Goal: Entertainment & Leisure: Consume media (video, audio)

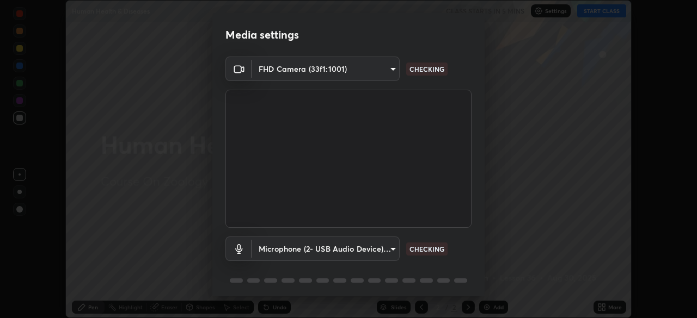
scroll to position [29, 0]
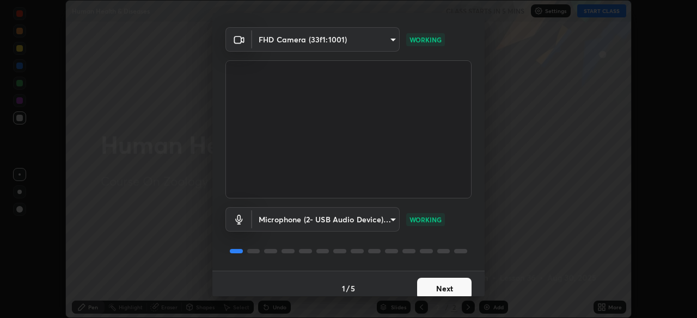
click at [441, 285] on button "Next" at bounding box center [444, 289] width 54 height 22
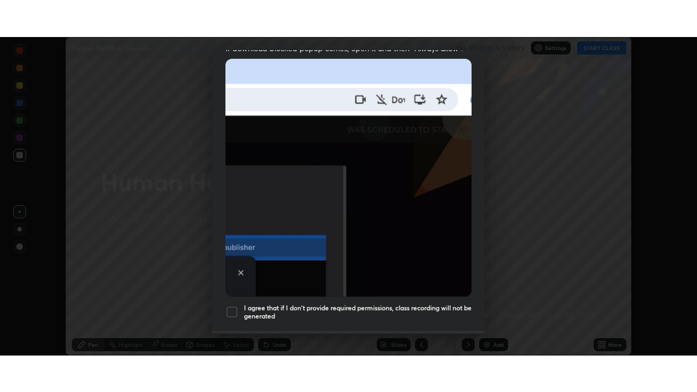
scroll to position [261, 0]
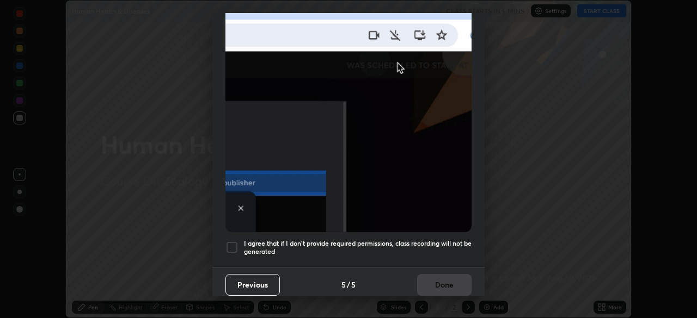
click at [426, 250] on h5 "I agree that if I don't provide required permissions, class recording will not …" at bounding box center [357, 247] width 227 height 17
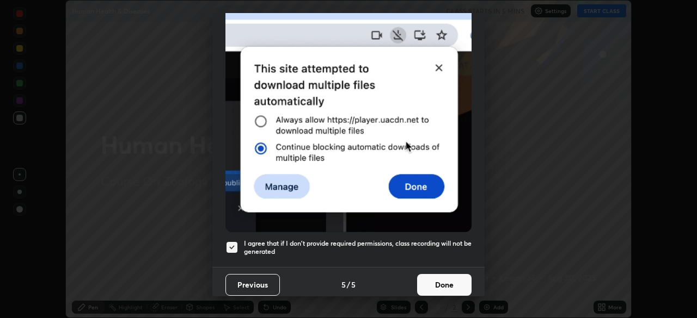
click at [433, 275] on button "Done" at bounding box center [444, 285] width 54 height 22
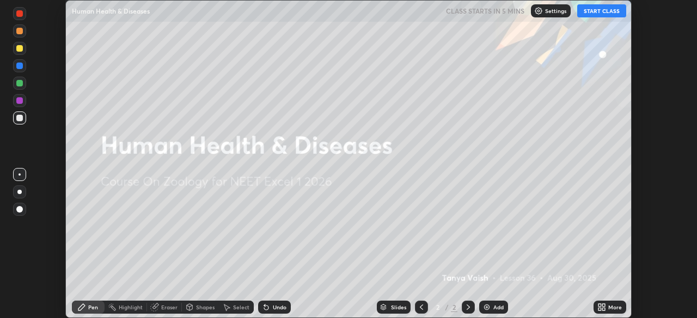
click at [607, 15] on button "START CLASS" at bounding box center [601, 10] width 49 height 13
click at [615, 307] on div "More" at bounding box center [615, 307] width 14 height 5
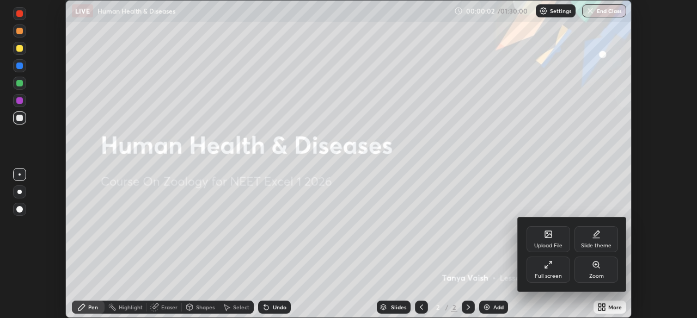
click at [540, 270] on div "Full screen" at bounding box center [548, 270] width 44 height 26
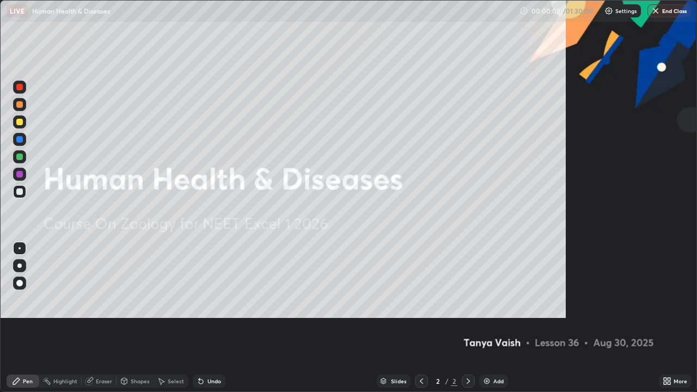
scroll to position [392, 697]
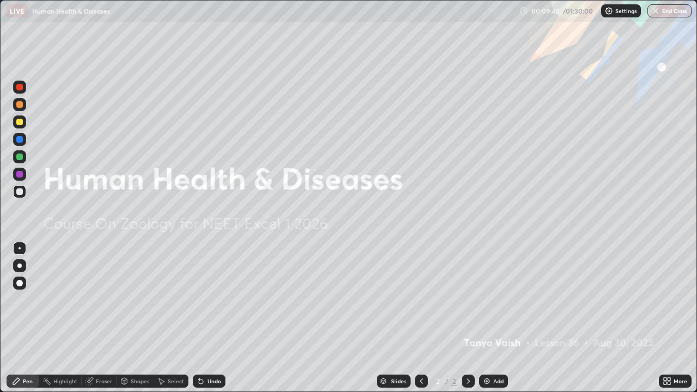
click at [500, 318] on div "Add" at bounding box center [498, 380] width 10 height 5
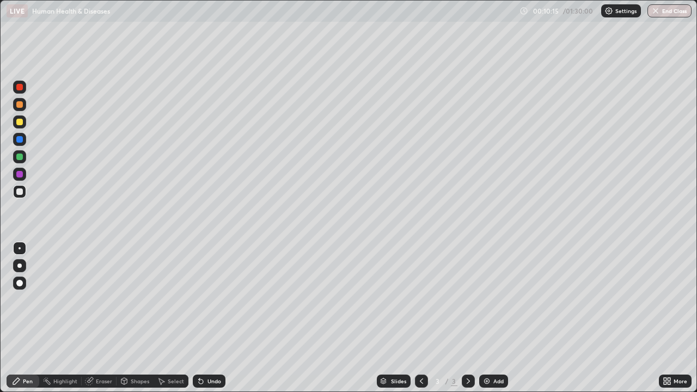
click at [20, 122] on div at bounding box center [19, 122] width 7 height 7
click at [20, 157] on div at bounding box center [19, 156] width 7 height 7
click at [26, 190] on div at bounding box center [19, 191] width 13 height 13
click at [491, 318] on div "Add" at bounding box center [493, 380] width 29 height 13
click at [23, 109] on div at bounding box center [19, 104] width 13 height 13
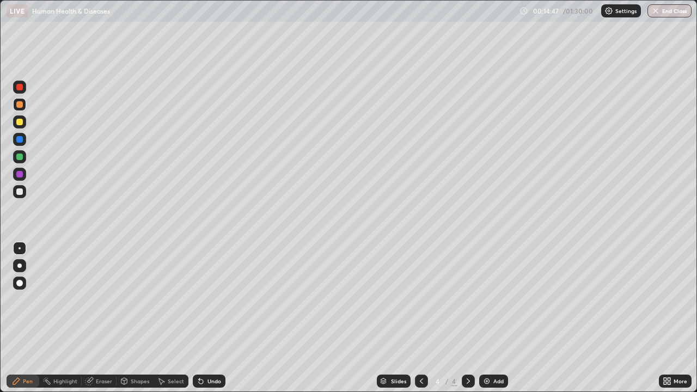
click at [209, 318] on div "Undo" at bounding box center [214, 380] width 14 height 5
click at [22, 122] on div at bounding box center [19, 122] width 7 height 7
click at [20, 157] on div at bounding box center [19, 156] width 7 height 7
click at [217, 318] on div "Undo" at bounding box center [214, 380] width 14 height 5
click at [219, 318] on div "Undo" at bounding box center [214, 380] width 14 height 5
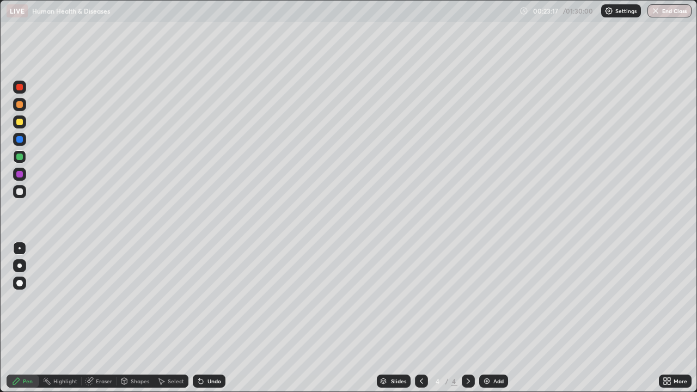
click at [22, 174] on div at bounding box center [19, 174] width 7 height 7
click at [22, 126] on div at bounding box center [19, 121] width 13 height 13
click at [19, 197] on div at bounding box center [19, 191] width 13 height 13
click at [21, 159] on div at bounding box center [19, 156] width 7 height 7
click at [19, 175] on div at bounding box center [19, 174] width 7 height 7
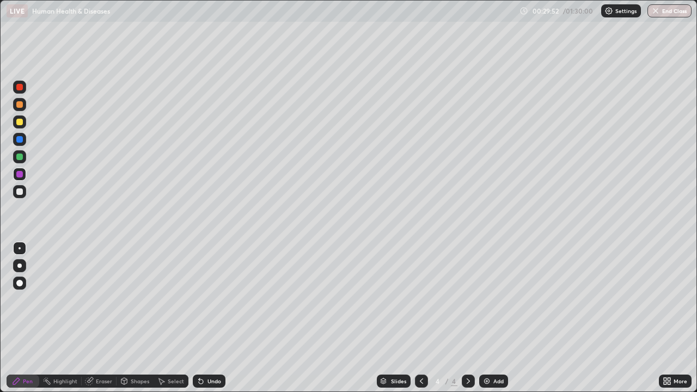
click at [218, 318] on div "Undo" at bounding box center [214, 380] width 14 height 5
click at [499, 318] on div "Add" at bounding box center [498, 380] width 10 height 5
click at [25, 122] on div at bounding box center [19, 121] width 13 height 13
click at [21, 140] on div at bounding box center [19, 139] width 7 height 7
click at [20, 122] on div at bounding box center [19, 122] width 7 height 7
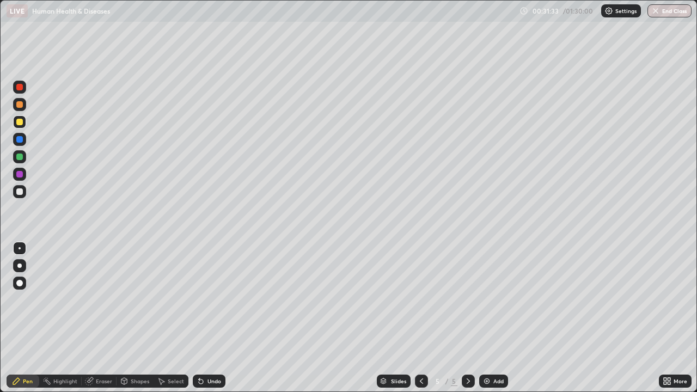
click at [204, 318] on div "Undo" at bounding box center [209, 380] width 33 height 13
click at [199, 318] on icon at bounding box center [199, 378] width 1 height 1
click at [20, 192] on div at bounding box center [19, 191] width 7 height 7
click at [207, 318] on div "Undo" at bounding box center [214, 380] width 14 height 5
click at [204, 318] on div "Undo" at bounding box center [209, 380] width 33 height 13
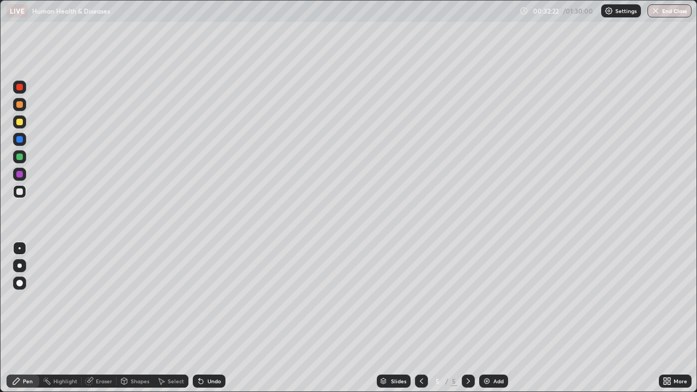
click at [23, 126] on div at bounding box center [19, 121] width 13 height 13
click at [21, 140] on div at bounding box center [19, 139] width 7 height 7
click at [19, 197] on div at bounding box center [19, 191] width 13 height 13
click at [24, 125] on div at bounding box center [19, 121] width 13 height 13
click at [214, 318] on div "Undo" at bounding box center [214, 380] width 14 height 5
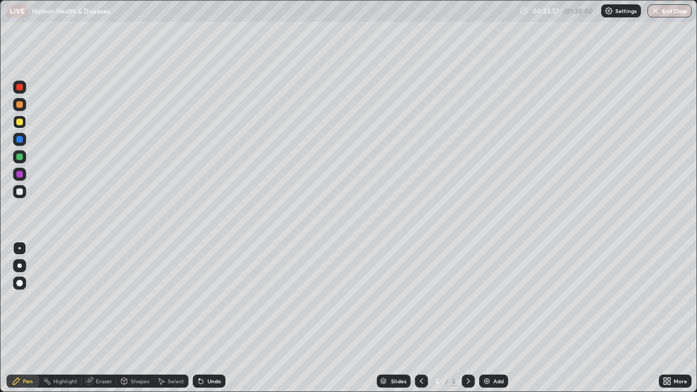
click at [20, 144] on div at bounding box center [19, 139] width 13 height 13
click at [217, 318] on div "Undo" at bounding box center [209, 380] width 33 height 13
click at [223, 318] on div "Undo" at bounding box center [209, 380] width 33 height 13
click at [494, 318] on div "Add" at bounding box center [498, 380] width 10 height 5
click at [23, 123] on div at bounding box center [19, 121] width 13 height 13
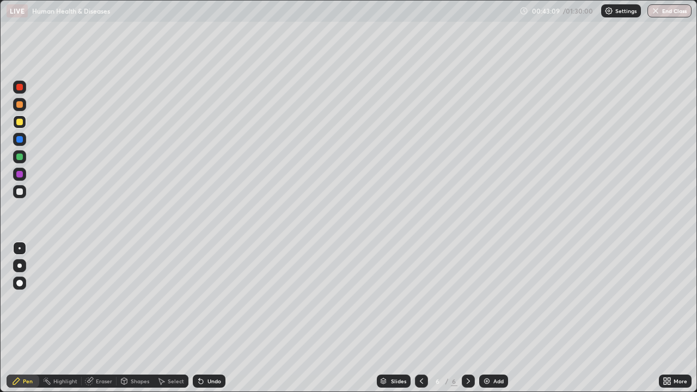
click at [210, 318] on div "Undo" at bounding box center [209, 380] width 33 height 13
click at [207, 318] on div "Undo" at bounding box center [214, 380] width 14 height 5
click at [205, 318] on div "Undo" at bounding box center [209, 380] width 33 height 13
click at [207, 318] on div "Undo" at bounding box center [214, 380] width 14 height 5
click at [20, 192] on div at bounding box center [19, 191] width 7 height 7
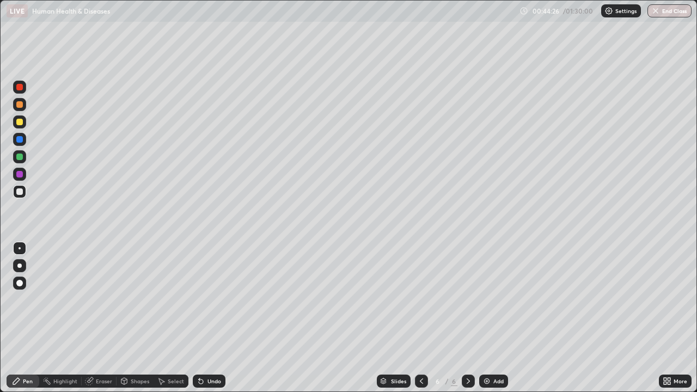
click at [22, 173] on div at bounding box center [19, 174] width 7 height 7
click at [22, 193] on div at bounding box center [19, 191] width 7 height 7
click at [20, 157] on div at bounding box center [19, 156] width 7 height 7
click at [20, 190] on div at bounding box center [19, 191] width 7 height 7
click at [220, 318] on div "Undo" at bounding box center [209, 380] width 33 height 13
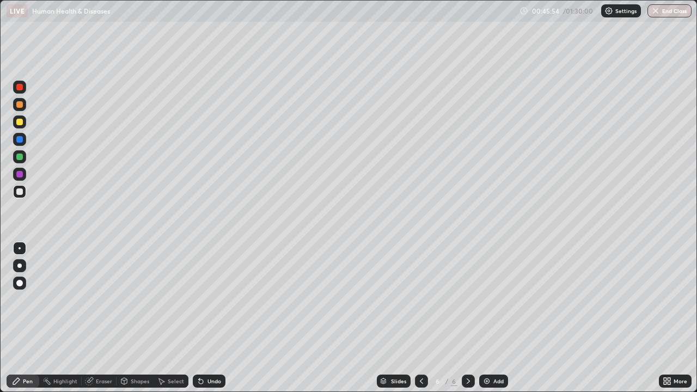
click at [221, 318] on div "Undo" at bounding box center [209, 380] width 33 height 13
click at [223, 318] on div "Undo" at bounding box center [209, 380] width 33 height 13
click at [214, 318] on div "Undo" at bounding box center [214, 380] width 14 height 5
click at [20, 156] on div at bounding box center [19, 156] width 7 height 7
click at [24, 141] on div at bounding box center [19, 139] width 13 height 13
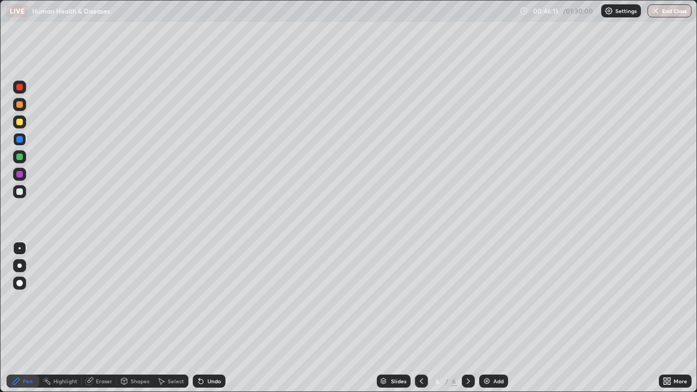
click at [218, 318] on div "Undo" at bounding box center [214, 380] width 14 height 5
click at [219, 318] on div "Undo" at bounding box center [214, 380] width 14 height 5
click at [217, 318] on div "Undo" at bounding box center [214, 380] width 14 height 5
click at [24, 156] on div at bounding box center [19, 156] width 13 height 13
click at [20, 192] on div at bounding box center [19, 191] width 7 height 7
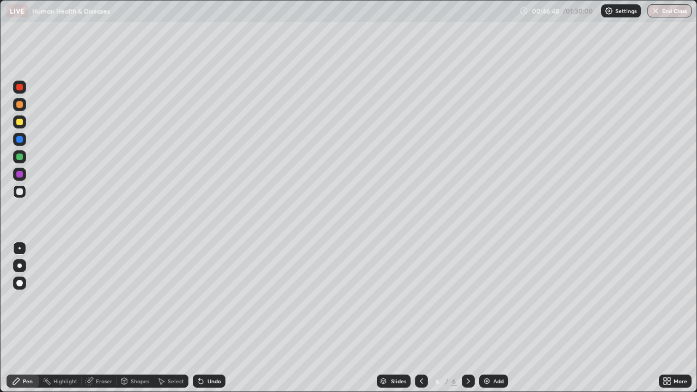
click at [20, 138] on div at bounding box center [19, 139] width 7 height 7
click at [24, 128] on div at bounding box center [19, 121] width 13 height 17
click at [491, 318] on div "Add" at bounding box center [493, 380] width 29 height 13
click at [418, 318] on icon at bounding box center [421, 381] width 9 height 9
click at [25, 190] on div at bounding box center [19, 191] width 13 height 13
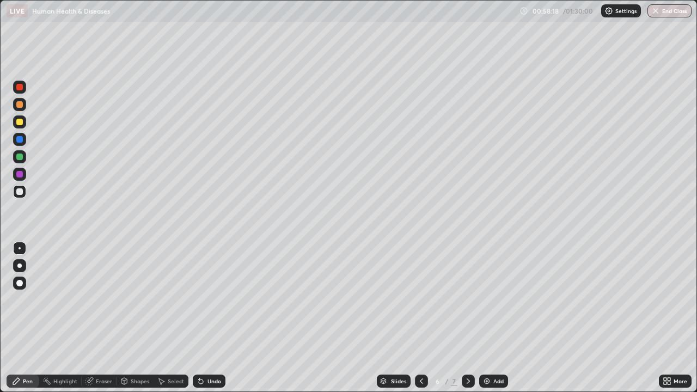
click at [21, 84] on div at bounding box center [19, 87] width 7 height 7
click at [21, 122] on div at bounding box center [19, 122] width 7 height 7
click at [501, 318] on div "Add" at bounding box center [498, 380] width 10 height 5
click at [19, 192] on div at bounding box center [19, 191] width 7 height 7
click at [24, 123] on div at bounding box center [19, 121] width 13 height 13
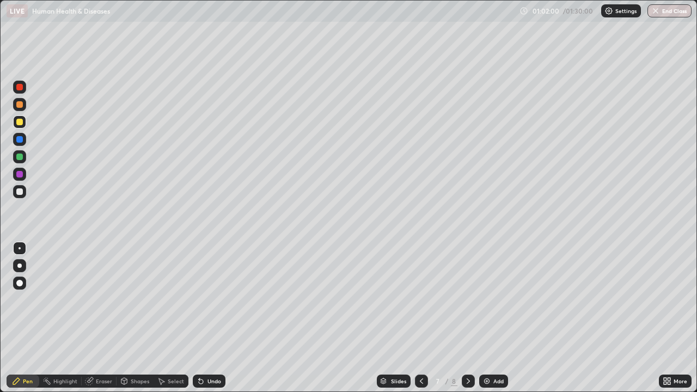
click at [20, 159] on div at bounding box center [19, 156] width 7 height 7
click at [21, 195] on div at bounding box center [19, 191] width 13 height 13
click at [218, 318] on div "Undo" at bounding box center [214, 380] width 14 height 5
click at [223, 318] on div "Undo" at bounding box center [209, 380] width 33 height 13
click at [20, 157] on div at bounding box center [19, 156] width 7 height 7
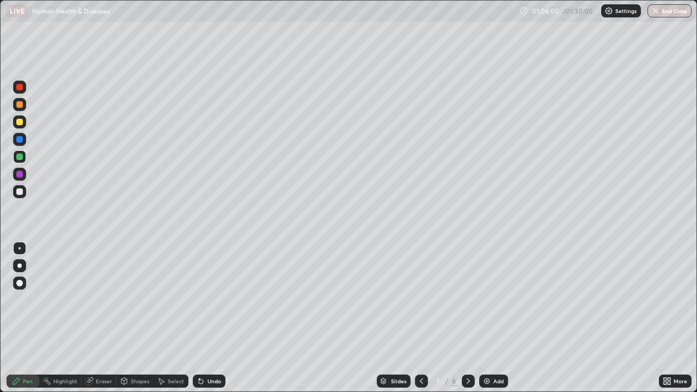
click at [19, 192] on div at bounding box center [19, 191] width 7 height 7
click at [20, 122] on div at bounding box center [19, 122] width 7 height 7
click at [610, 213] on button "Undo" at bounding box center [625, 218] width 32 height 13
click at [466, 318] on icon at bounding box center [468, 381] width 9 height 9
click at [24, 125] on div at bounding box center [19, 121] width 13 height 13
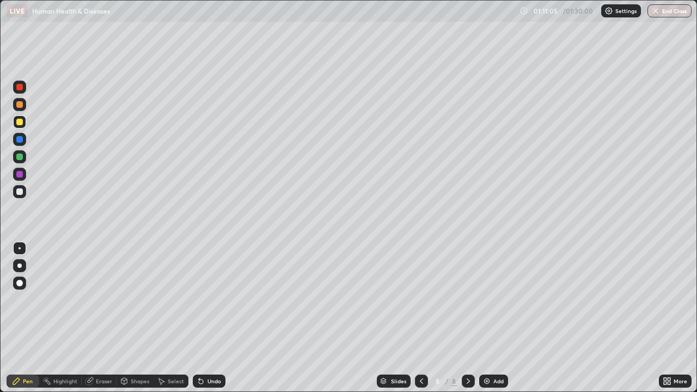
click at [20, 192] on div at bounding box center [19, 191] width 7 height 7
click at [213, 318] on div "Undo" at bounding box center [214, 380] width 14 height 5
click at [21, 159] on div at bounding box center [19, 156] width 7 height 7
click at [20, 192] on div at bounding box center [19, 191] width 7 height 7
click at [212, 318] on div "Undo" at bounding box center [214, 380] width 14 height 5
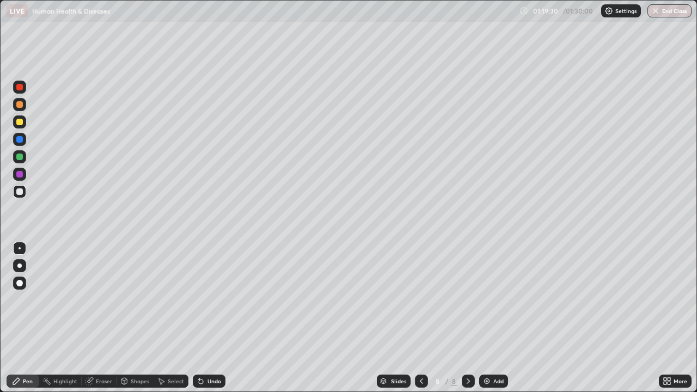
click at [23, 143] on div at bounding box center [19, 139] width 13 height 13
click at [212, 318] on div "Undo" at bounding box center [214, 380] width 14 height 5
click at [215, 318] on div "Undo" at bounding box center [214, 380] width 14 height 5
click at [21, 175] on div at bounding box center [19, 174] width 7 height 7
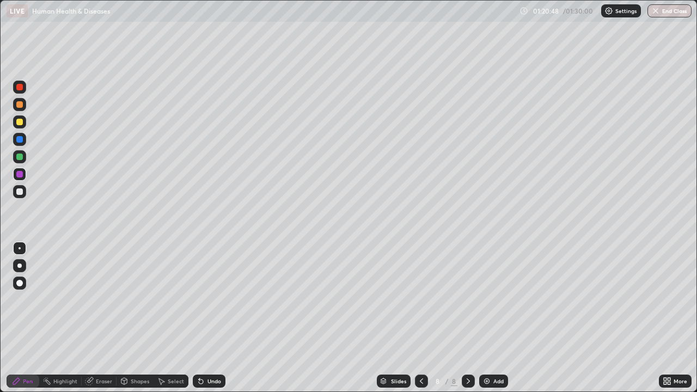
click at [207, 318] on div "Undo" at bounding box center [214, 380] width 14 height 5
click at [209, 318] on div "Undo" at bounding box center [214, 380] width 14 height 5
click at [210, 318] on div "Undo" at bounding box center [214, 380] width 14 height 5
click at [506, 318] on div "Add" at bounding box center [493, 380] width 29 height 13
click at [22, 189] on div at bounding box center [19, 191] width 7 height 7
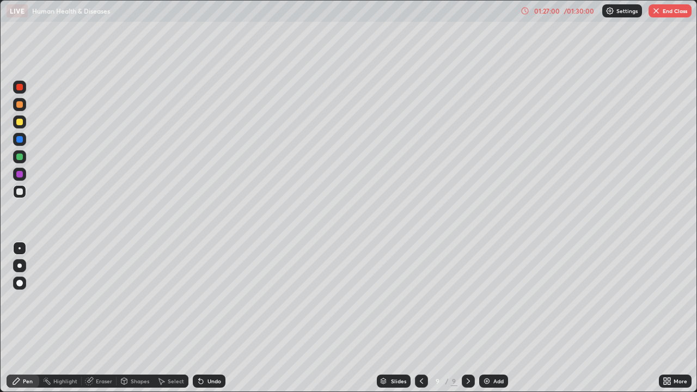
click at [19, 161] on div at bounding box center [19, 156] width 13 height 13
click at [22, 191] on div at bounding box center [19, 191] width 7 height 7
click at [21, 124] on div at bounding box center [19, 122] width 7 height 7
click at [214, 318] on div "Undo" at bounding box center [214, 380] width 14 height 5
click at [210, 318] on div "Undo" at bounding box center [214, 380] width 14 height 5
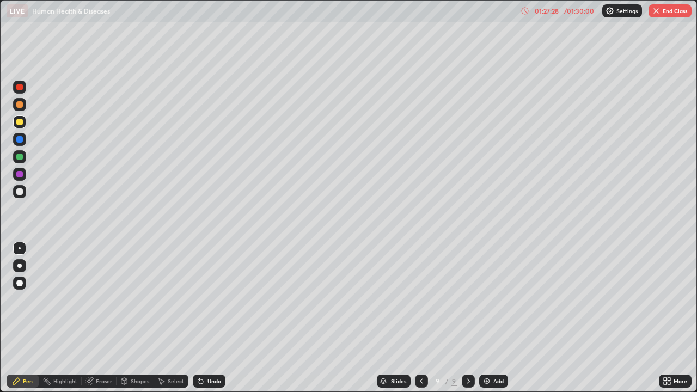
click at [212, 318] on div "Undo" at bounding box center [214, 380] width 14 height 5
click at [208, 318] on div "Undo" at bounding box center [214, 380] width 14 height 5
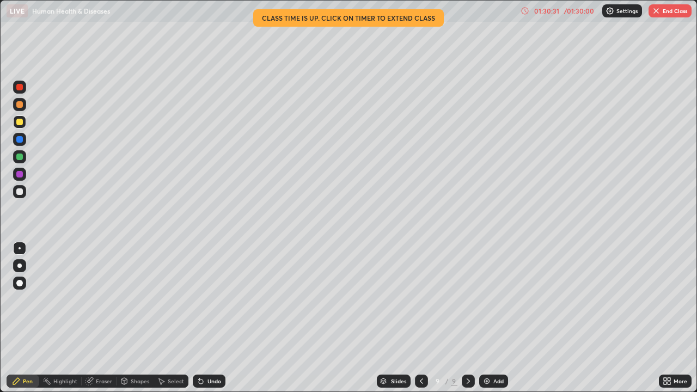
click at [674, 14] on button "End Class" at bounding box center [669, 10] width 43 height 13
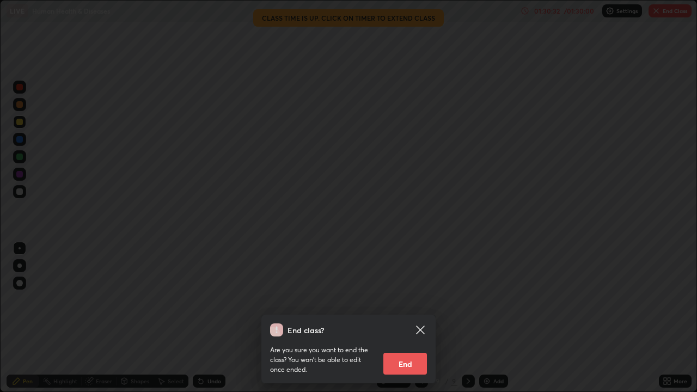
click at [396, 318] on button "End" at bounding box center [405, 364] width 44 height 22
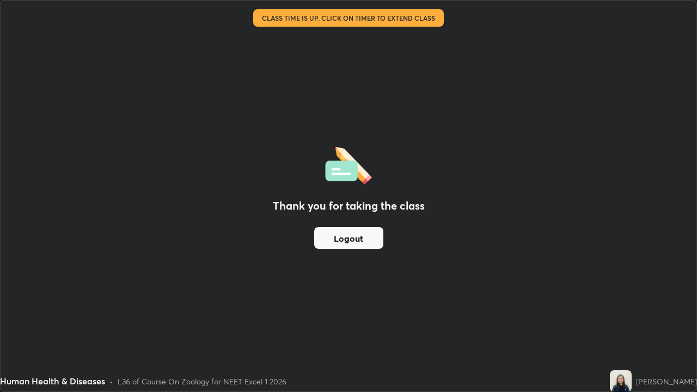
click at [354, 237] on button "Logout" at bounding box center [348, 238] width 69 height 22
